Goal: Task Accomplishment & Management: Complete application form

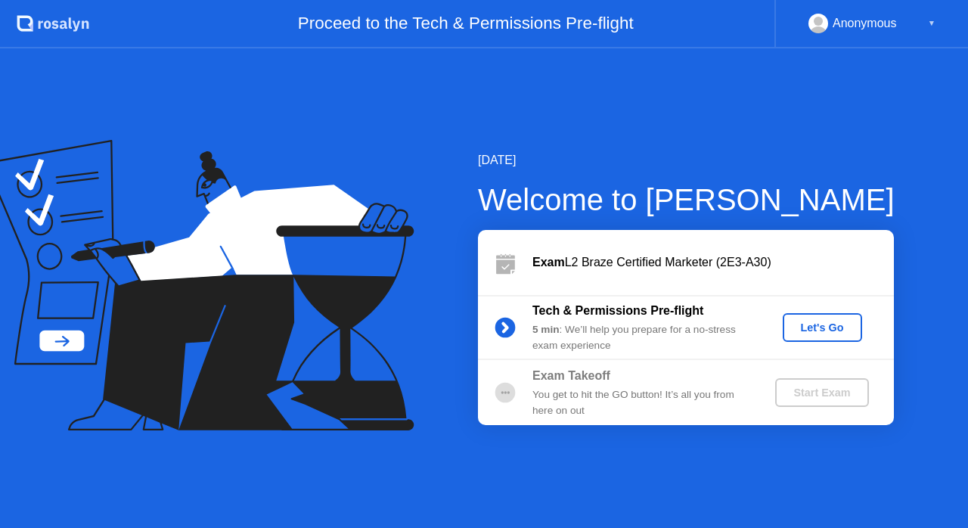
click at [833, 318] on button "Let's Go" at bounding box center [822, 327] width 79 height 29
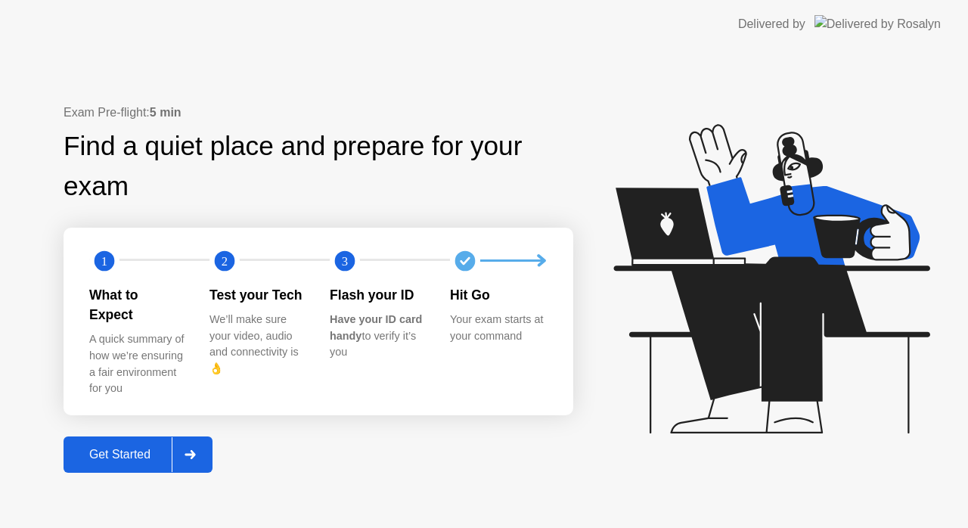
click at [92, 460] on button "Get Started" at bounding box center [138, 454] width 149 height 36
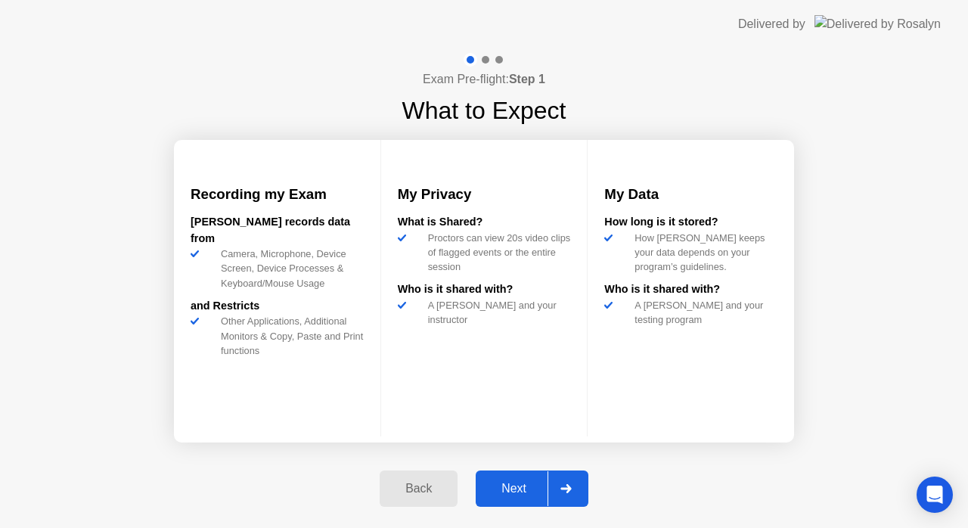
click at [544, 485] on div "Next" at bounding box center [513, 489] width 67 height 14
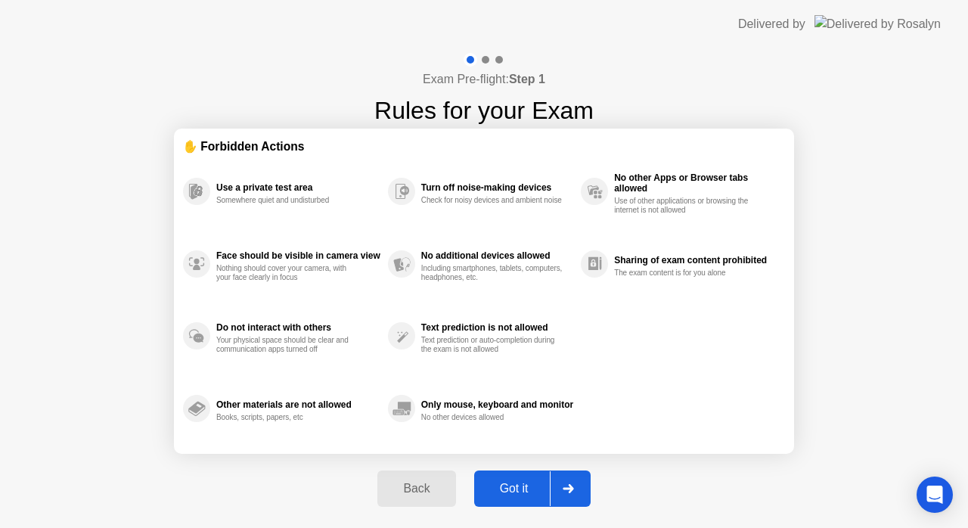
click at [544, 485] on div "Got it" at bounding box center [514, 489] width 71 height 14
select select "**********"
select select "*******"
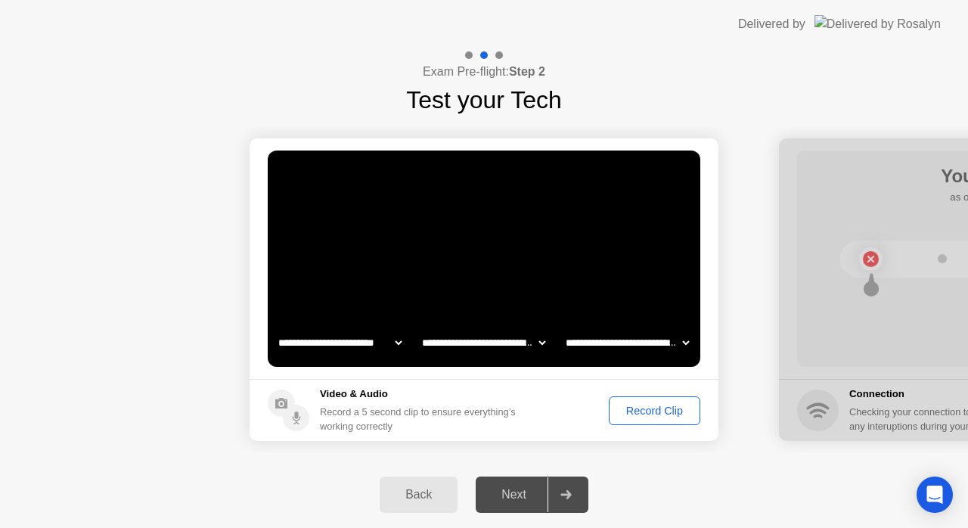
click at [618, 419] on button "Record Clip" at bounding box center [654, 410] width 91 height 29
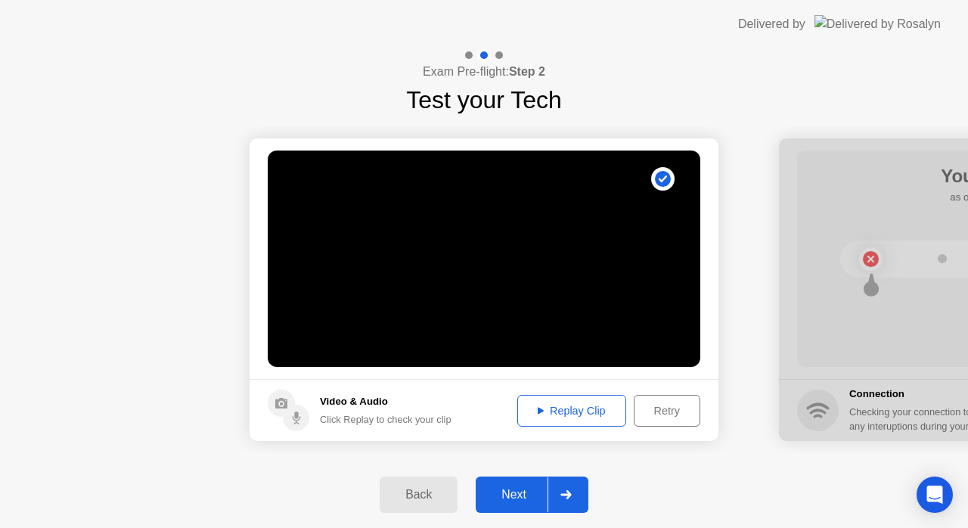
click at [529, 491] on div "Next" at bounding box center [513, 495] width 67 height 14
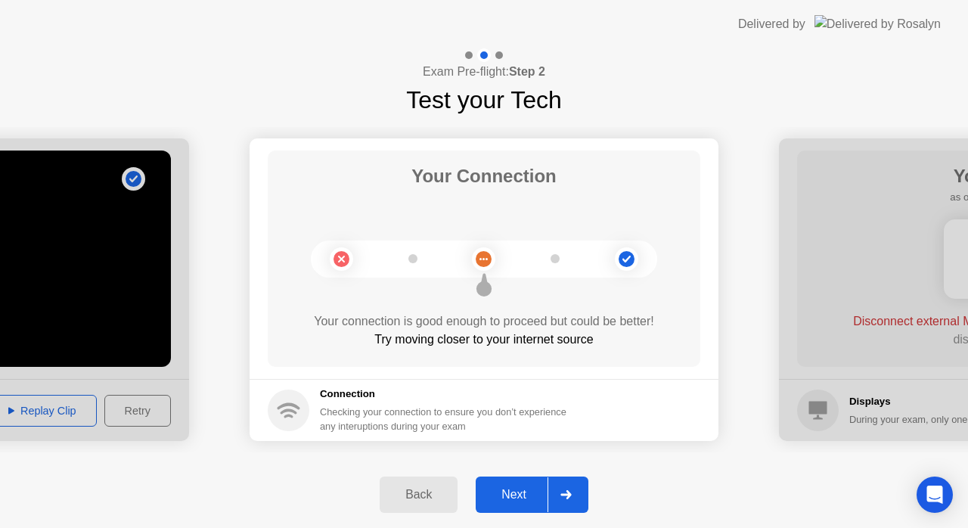
click at [537, 480] on button "Next" at bounding box center [532, 494] width 113 height 36
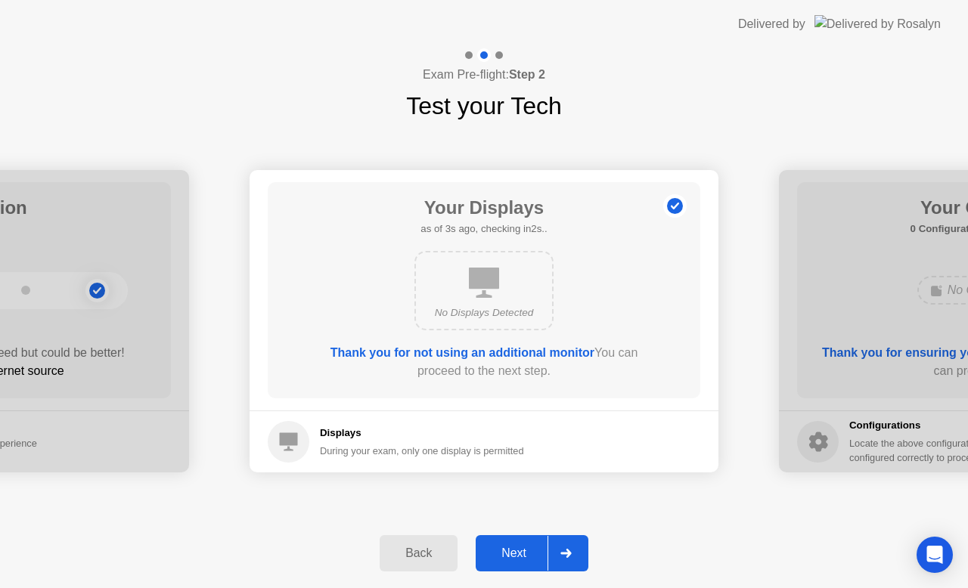
click at [431, 527] on div "Back" at bounding box center [418, 554] width 69 height 14
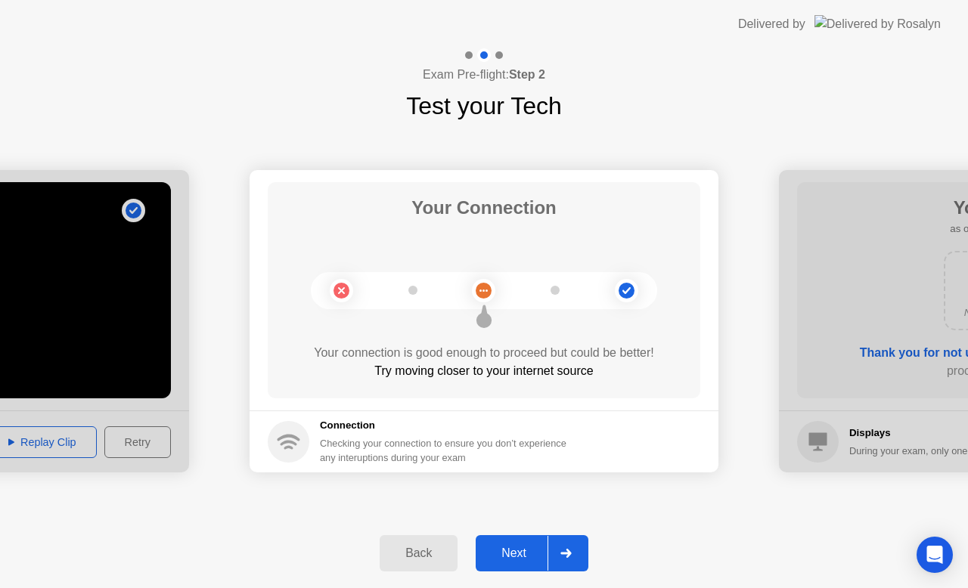
click at [431, 527] on div "Back" at bounding box center [418, 554] width 69 height 14
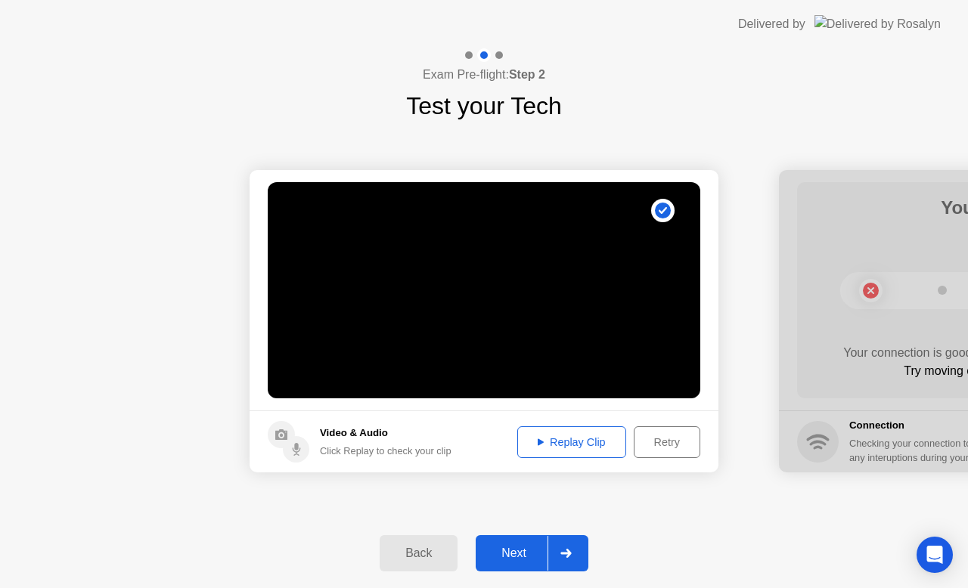
click at [556, 436] on div "Replay Clip" at bounding box center [572, 442] width 98 height 12
click at [673, 436] on div "Retry" at bounding box center [667, 442] width 56 height 12
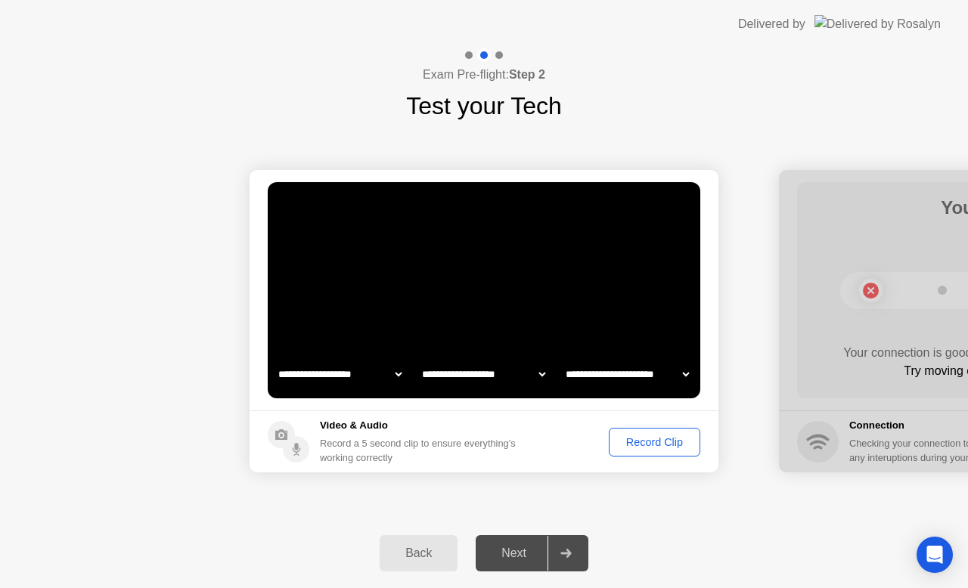
click at [665, 436] on div "Record Clip" at bounding box center [654, 442] width 81 height 12
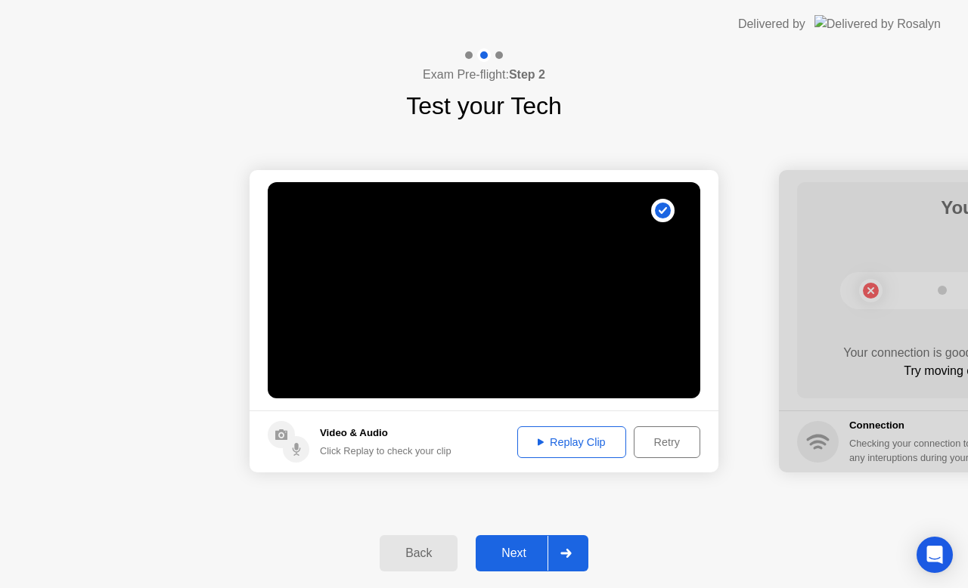
click at [567, 527] on div at bounding box center [565, 553] width 36 height 35
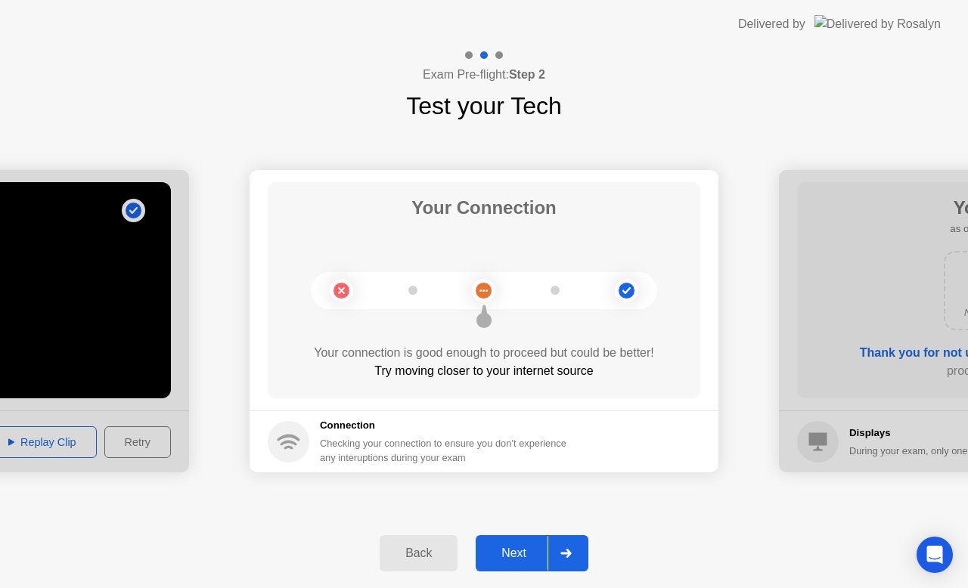
click at [568, 527] on div at bounding box center [565, 553] width 36 height 35
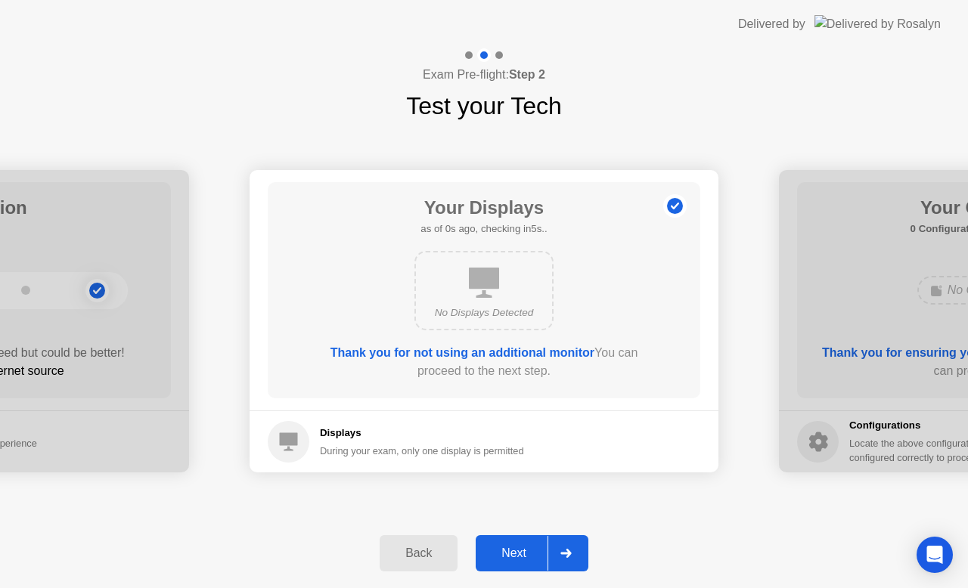
click at [568, 527] on div at bounding box center [565, 553] width 36 height 35
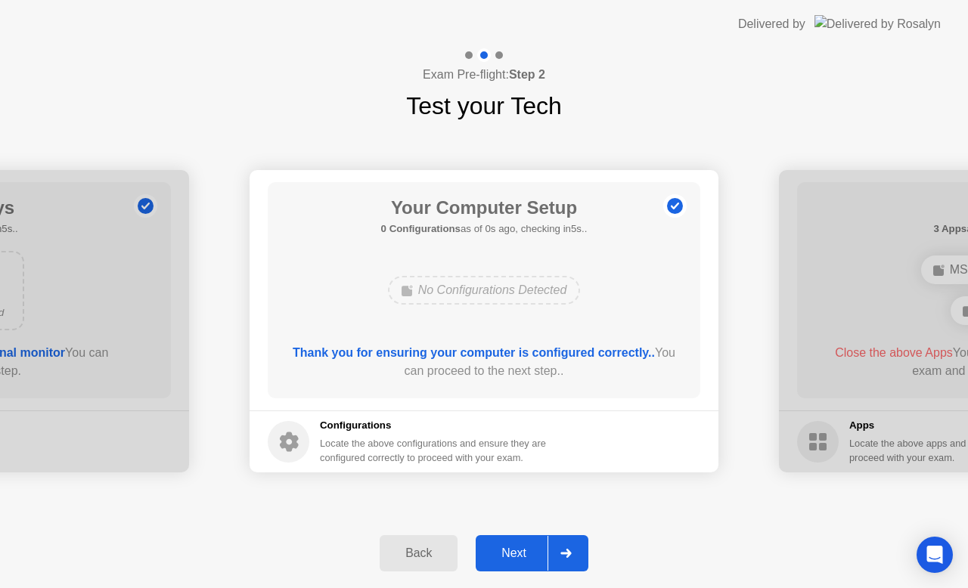
click at [568, 527] on div at bounding box center [565, 553] width 36 height 35
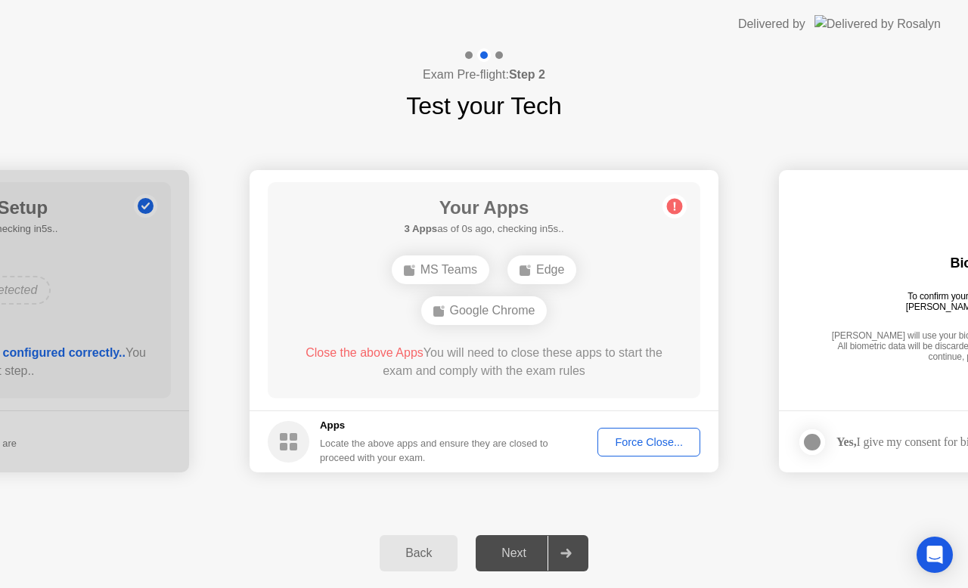
click at [658, 426] on footer "Apps Locate the above apps and ensure they are closed to proceed with your exam…" at bounding box center [484, 442] width 469 height 62
click at [656, 440] on div "Force Close..." at bounding box center [649, 442] width 92 height 12
click at [661, 527] on div "Back Next" at bounding box center [484, 554] width 968 height 70
click at [644, 446] on div "Force Close..." at bounding box center [649, 442] width 92 height 12
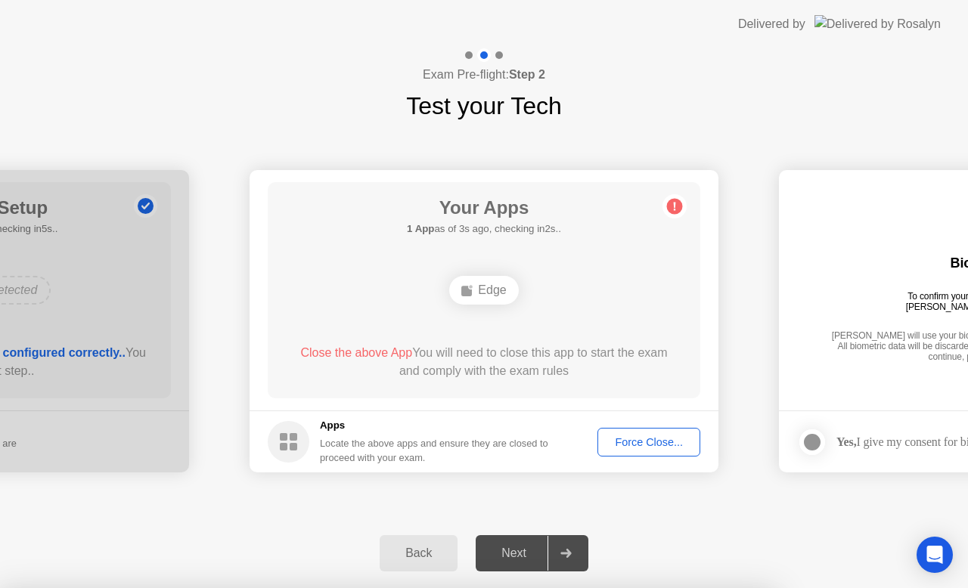
click at [668, 445] on div "Force Close..." at bounding box center [649, 442] width 92 height 12
click at [653, 436] on div "Force Close..." at bounding box center [649, 442] width 92 height 12
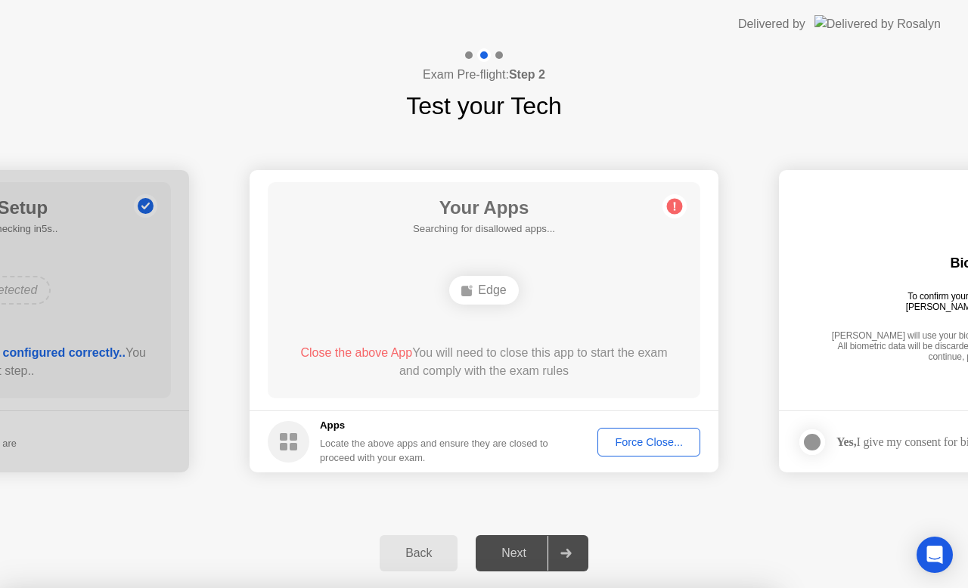
click at [674, 448] on div "Force Close..." at bounding box center [649, 442] width 92 height 12
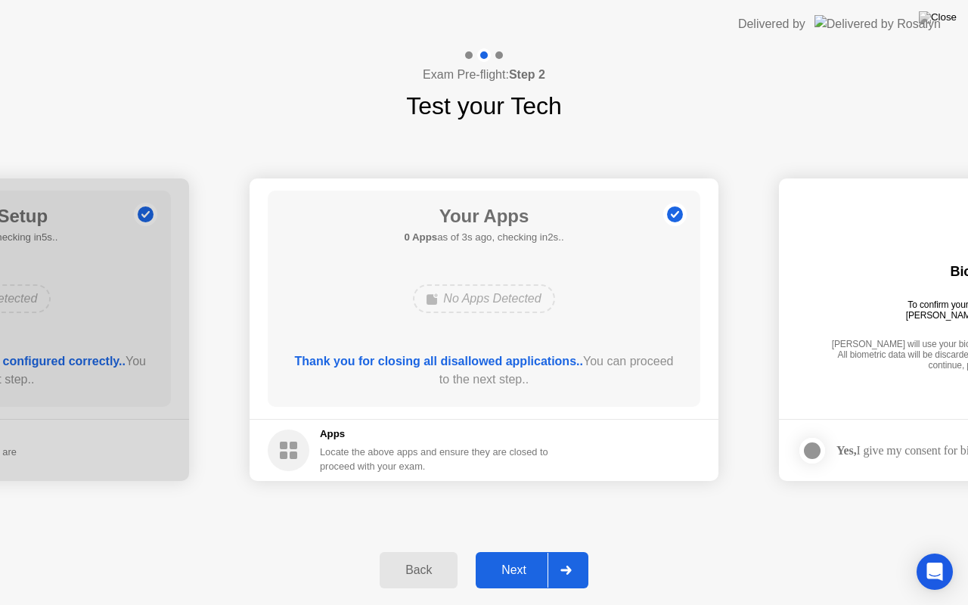
click at [534, 527] on div "Next" at bounding box center [513, 570] width 67 height 14
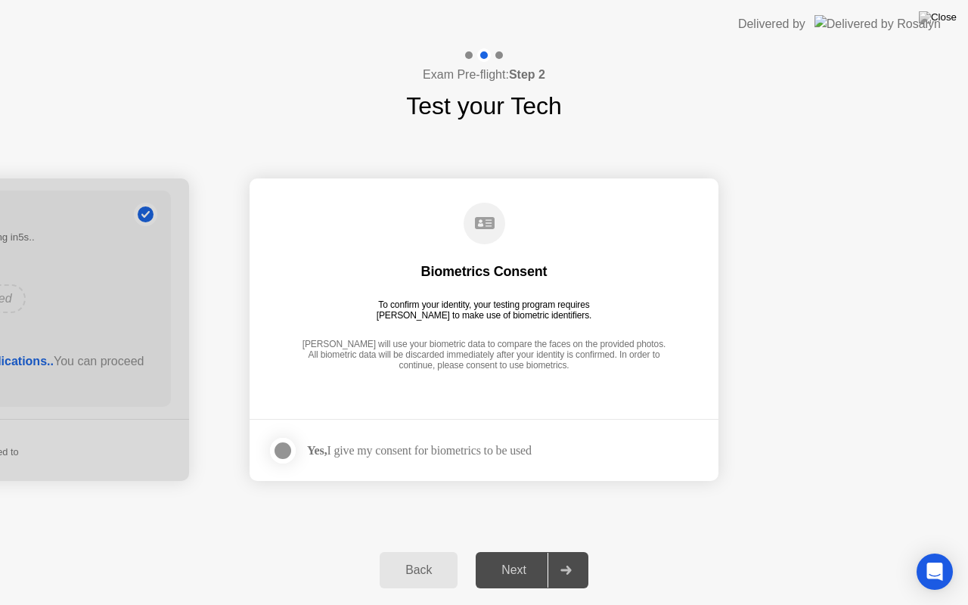
click at [324, 454] on strong "Yes," at bounding box center [317, 450] width 20 height 13
click at [292, 455] on div at bounding box center [283, 451] width 18 height 18
click at [507, 527] on div "Next" at bounding box center [513, 570] width 67 height 14
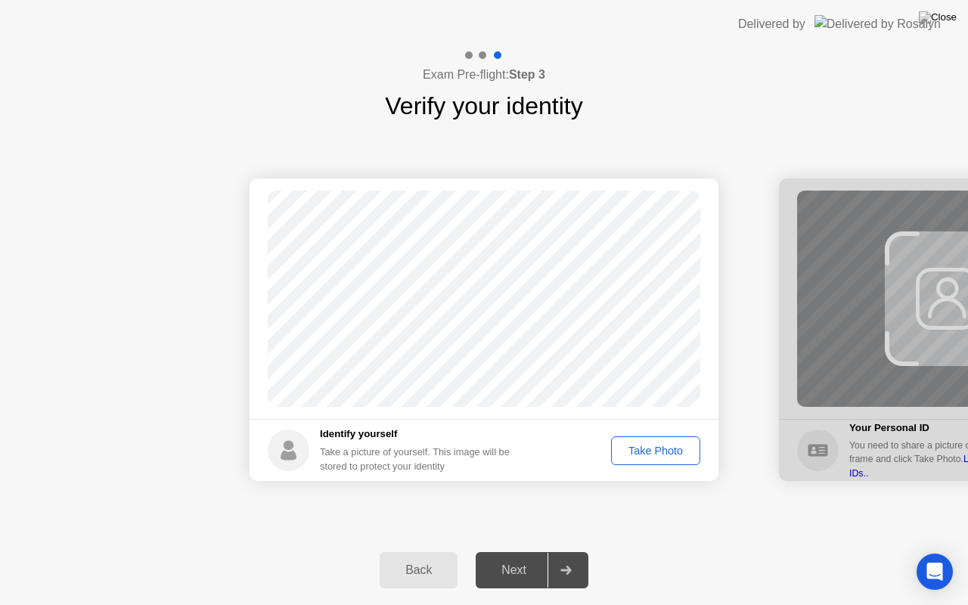
click at [637, 449] on div "Take Photo" at bounding box center [655, 451] width 79 height 12
click at [531, 527] on button "Next" at bounding box center [532, 570] width 113 height 36
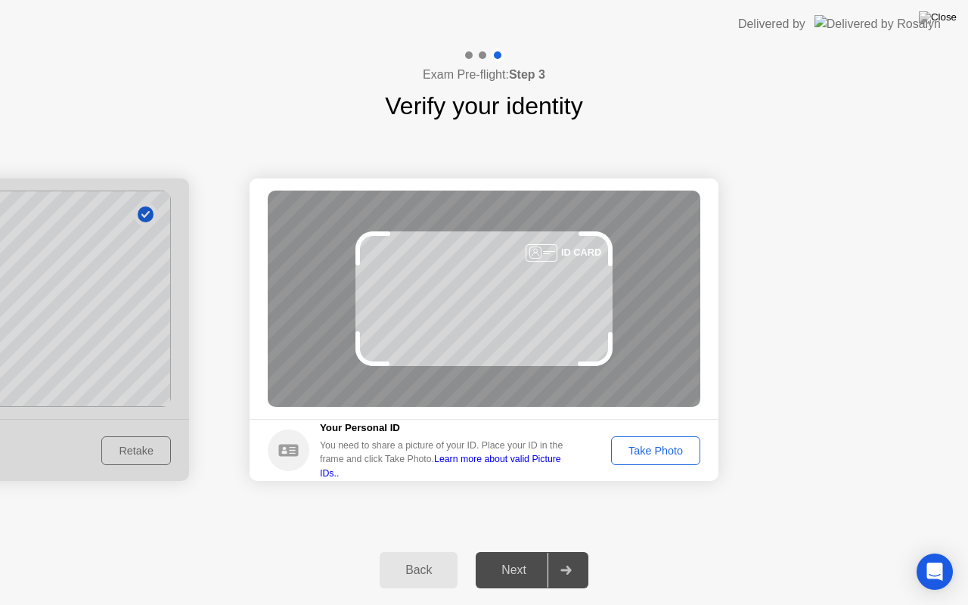
click at [674, 445] on div "Take Photo" at bounding box center [655, 451] width 79 height 12
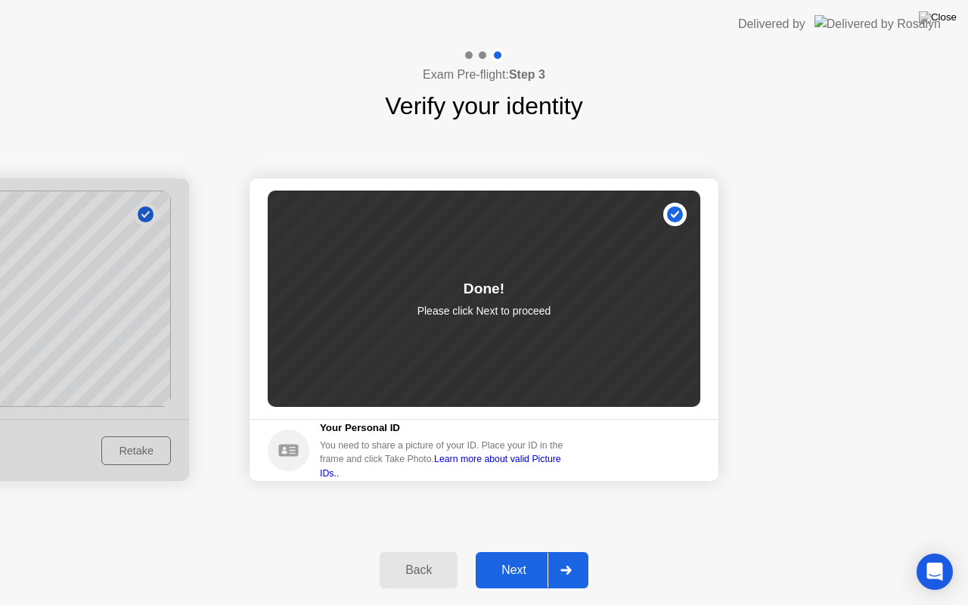
click at [523, 527] on div "Next" at bounding box center [513, 570] width 67 height 14
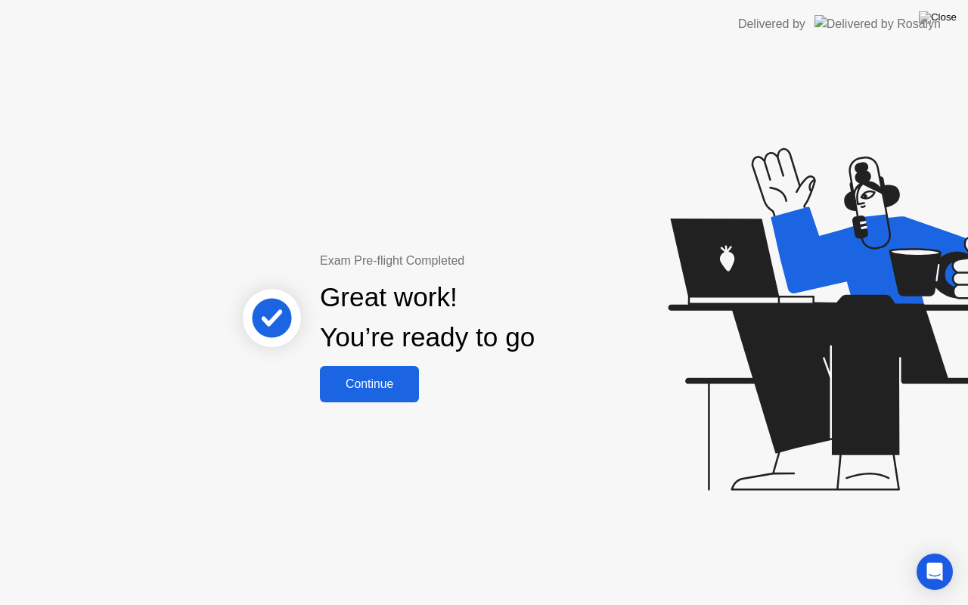
click at [384, 391] on div "Continue" at bounding box center [369, 384] width 90 height 14
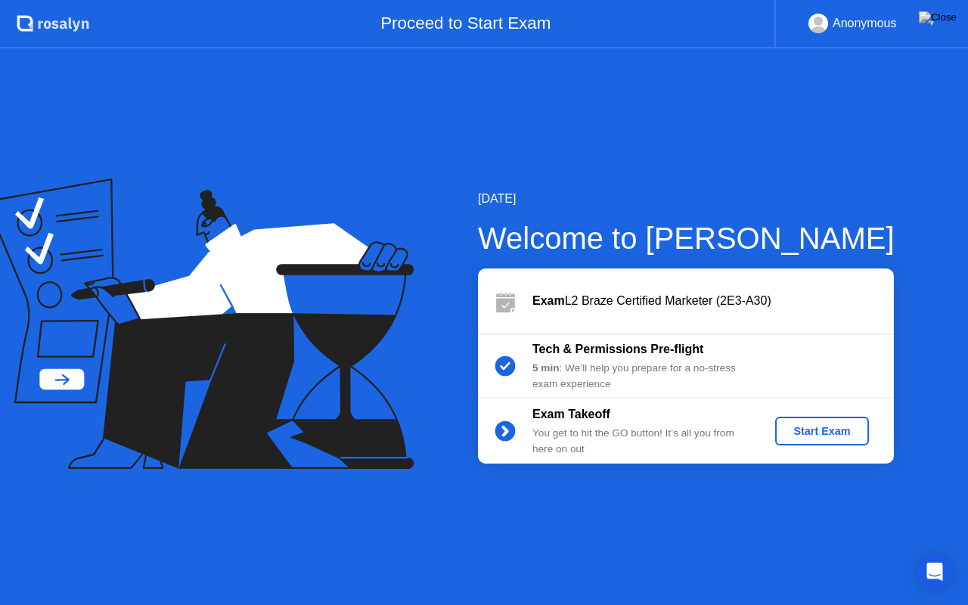
click at [827, 427] on div "Start Exam" at bounding box center [821, 431] width 81 height 12
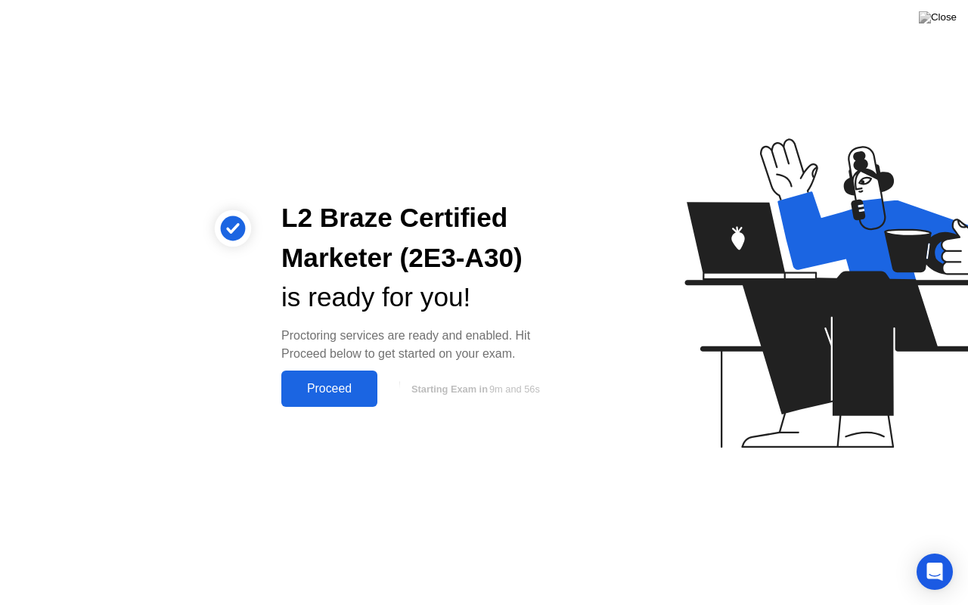
click at [352, 393] on div "Proceed" at bounding box center [329, 389] width 87 height 14
